Goal: Task Accomplishment & Management: Use online tool/utility

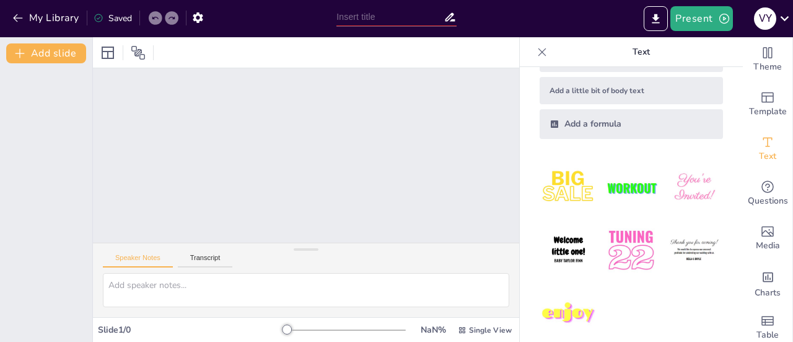
scroll to position [102, 0]
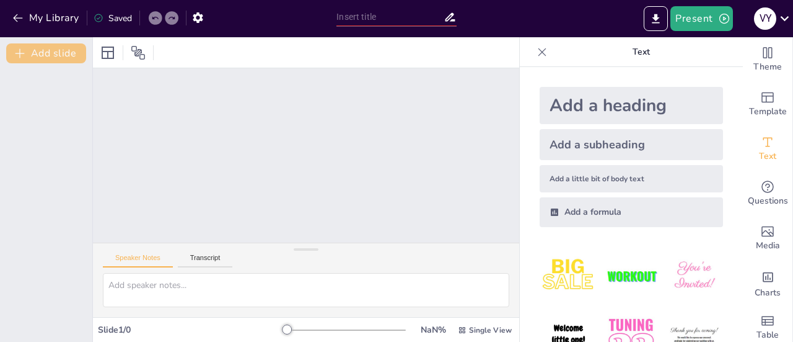
click at [56, 49] on button "Add slide" at bounding box center [46, 53] width 80 height 20
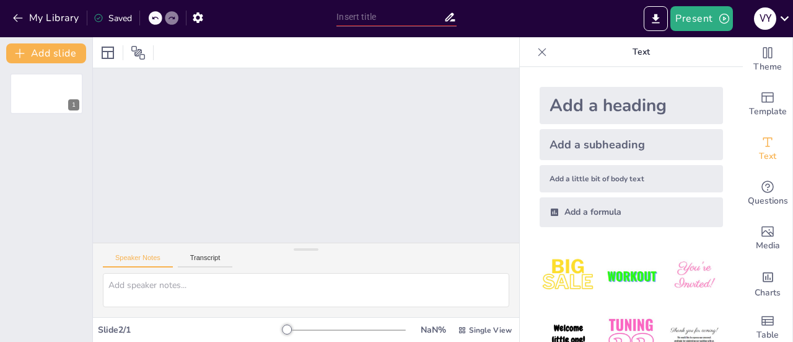
scroll to position [17, 0]
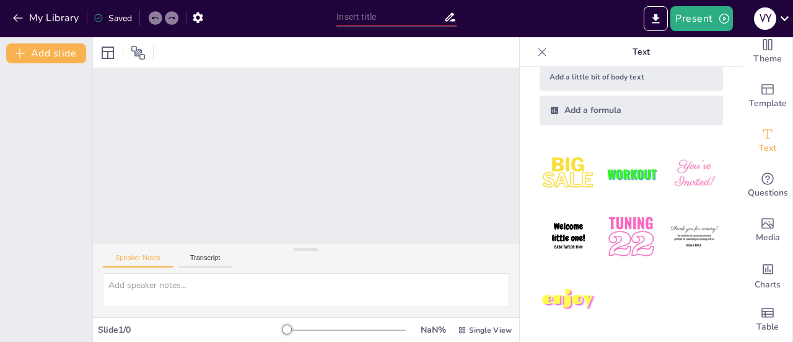
scroll to position [17, 0]
click at [704, 19] on button "Present" at bounding box center [702, 18] width 62 height 25
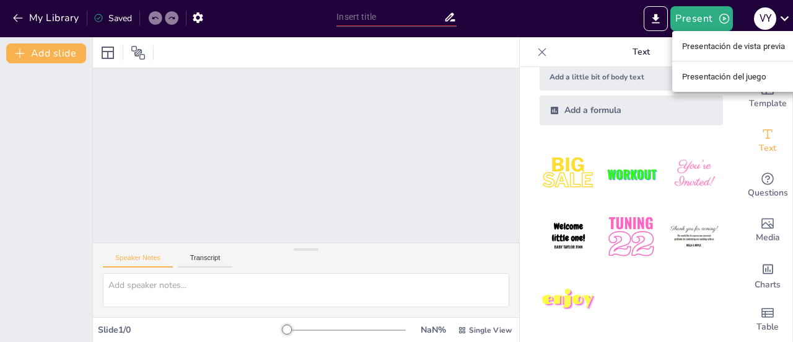
click at [707, 43] on font "Presentación de vista previa" at bounding box center [735, 46] width 104 height 9
